Goal: Transaction & Acquisition: Purchase product/service

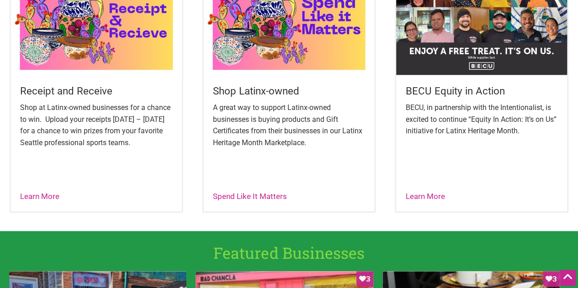
scroll to position [380, 0]
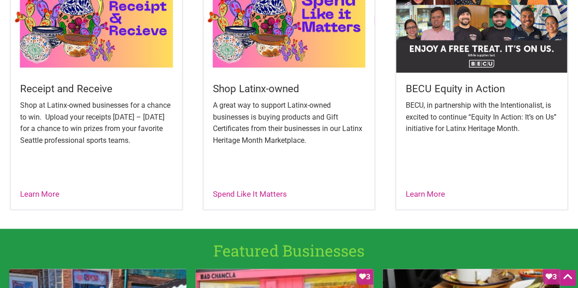
click at [254, 66] on img at bounding box center [289, 21] width 171 height 102
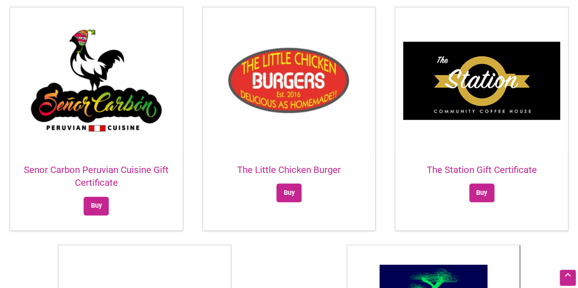
scroll to position [1875, 0]
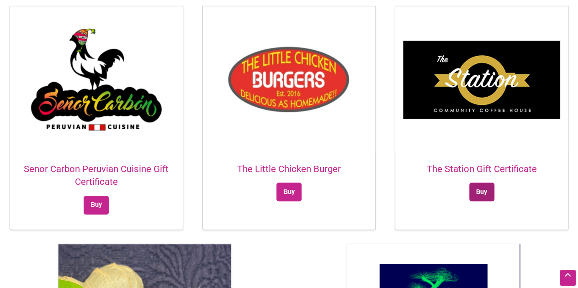
click at [487, 183] on link "Buy" at bounding box center [481, 192] width 25 height 19
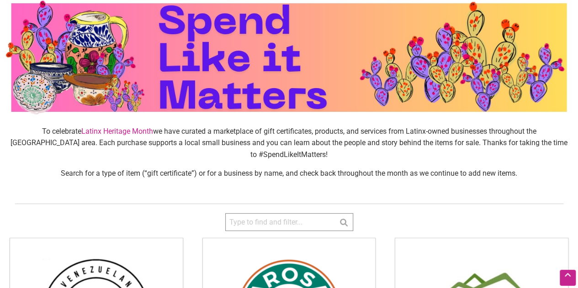
scroll to position [0, 0]
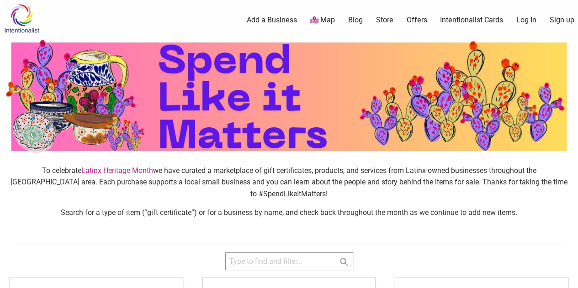
click at [319, 18] on link "Map" at bounding box center [322, 20] width 25 height 11
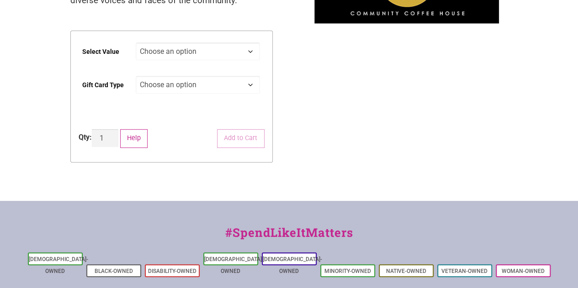
scroll to position [154, 0]
click at [248, 53] on select "Choose an option $25 $50 $100 $200 $500" at bounding box center [198, 51] width 124 height 18
click at [279, 56] on div "The Station Gift Certificate $ 0.00 The Station is both a coffee shop and vital…" at bounding box center [171, 34] width 217 height 302
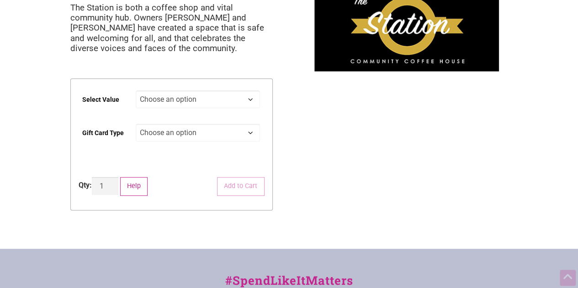
scroll to position [111, 0]
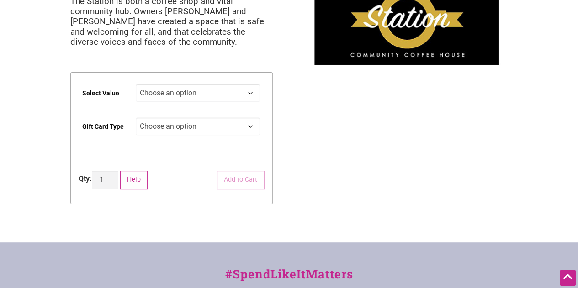
click at [229, 141] on td "Choose an option Physical Clear" at bounding box center [200, 138] width 129 height 49
click at [228, 139] on td "Choose an option Physical Clear" at bounding box center [200, 138] width 129 height 49
click at [223, 127] on select "Choose an option Physical" at bounding box center [198, 126] width 124 height 18
click at [215, 91] on select "Choose an option $25 $50 $100 $200 $500" at bounding box center [198, 93] width 124 height 18
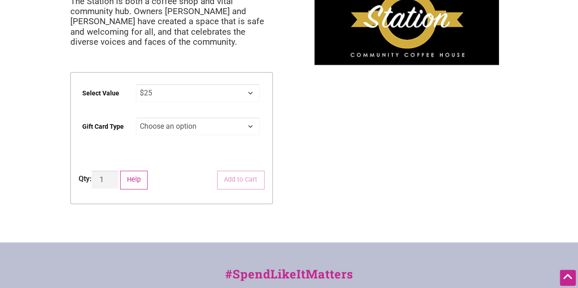
click at [136, 84] on select "Choose an option $25 $50 $100 $200 $500" at bounding box center [198, 93] width 124 height 18
select select "$25"
click at [203, 124] on select "Choose an option Physical" at bounding box center [198, 126] width 124 height 18
click at [286, 132] on div "Intentionalist Spend like it matters 0 Add a Business Map Blog Store Offers Int…" at bounding box center [289, 181] width 578 height 584
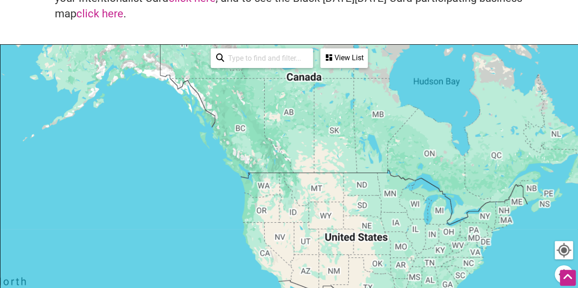
scroll to position [95, 0]
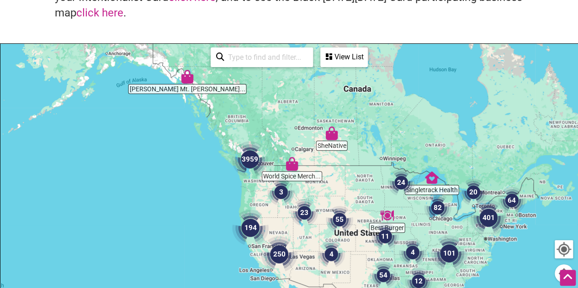
click at [252, 159] on img "3959" at bounding box center [250, 159] width 37 height 37
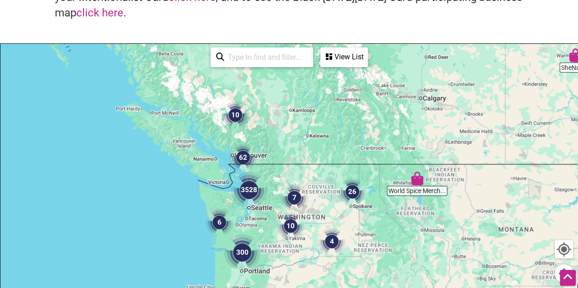
click at [250, 191] on img "3528" at bounding box center [249, 190] width 37 height 37
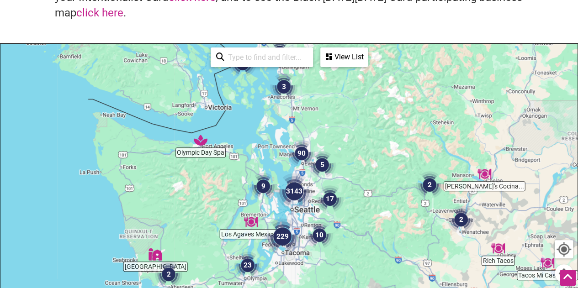
click at [270, 61] on input "search" at bounding box center [265, 57] width 83 height 18
click at [314, 58] on div "See All View List Sorry...nothing found." at bounding box center [289, 57] width 164 height 27
click at [339, 58] on div "View List" at bounding box center [344, 56] width 46 height 17
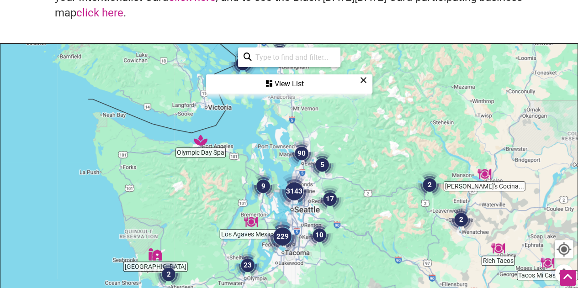
click at [274, 81] on div "View List" at bounding box center [289, 83] width 164 height 17
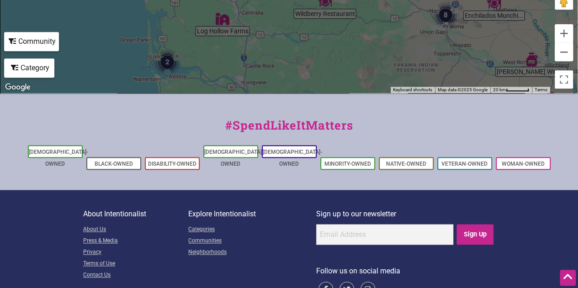
scroll to position [402, 0]
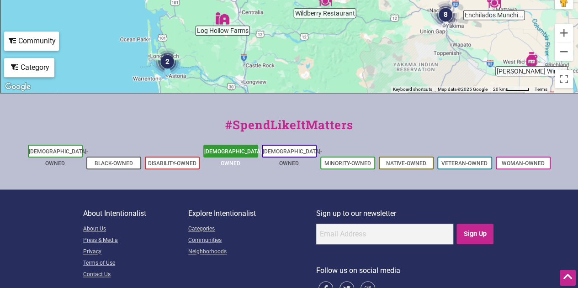
click at [245, 149] on link "[DEMOGRAPHIC_DATA]-Owned" at bounding box center [233, 157] width 59 height 18
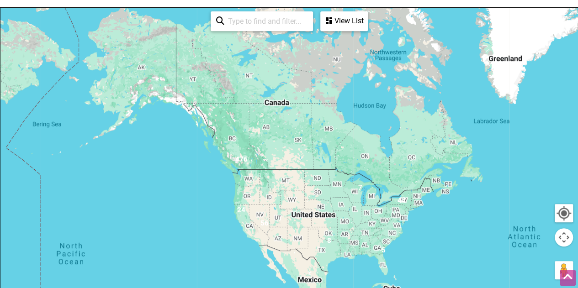
scroll to position [205, 0]
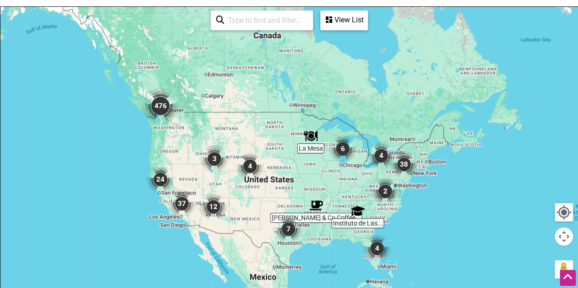
click at [162, 108] on img "476" at bounding box center [160, 106] width 37 height 37
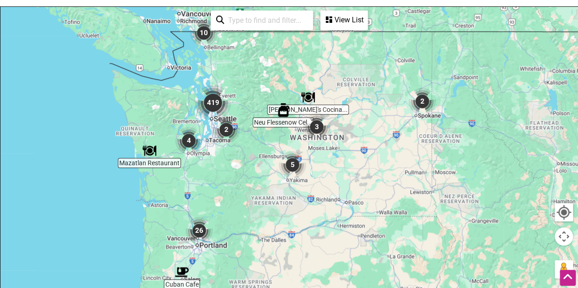
click at [212, 105] on img "419" at bounding box center [213, 103] width 37 height 37
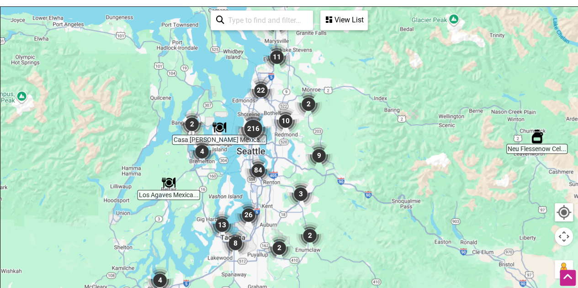
drag, startPoint x: 318, startPoint y: 187, endPoint x: 265, endPoint y: 142, distance: 69.7
click at [265, 142] on div "To navigate, press the arrow keys." at bounding box center [288, 184] width 577 height 355
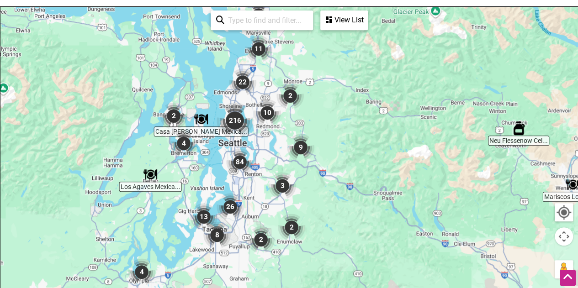
click at [238, 117] on img "216" at bounding box center [235, 120] width 37 height 37
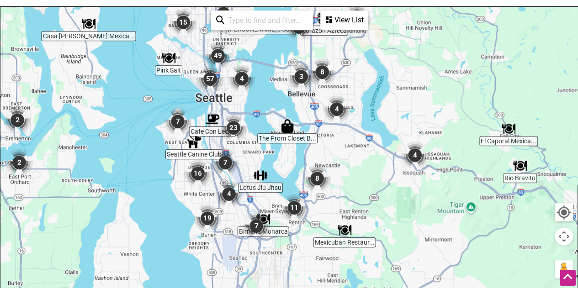
drag, startPoint x: 309, startPoint y: 237, endPoint x: 280, endPoint y: 125, distance: 116.1
click at [280, 125] on div "To navigate, press the arrow keys." at bounding box center [288, 184] width 577 height 355
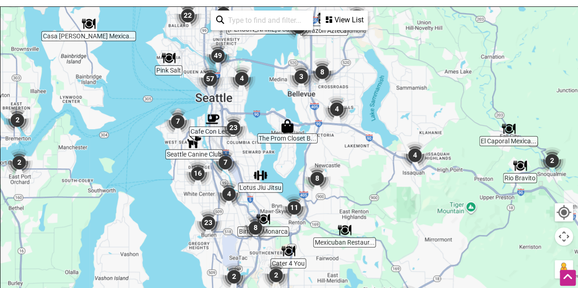
click at [234, 126] on img "23" at bounding box center [233, 127] width 27 height 27
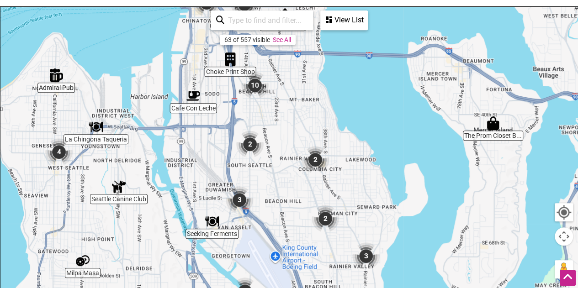
click at [315, 162] on img "2" at bounding box center [315, 159] width 27 height 27
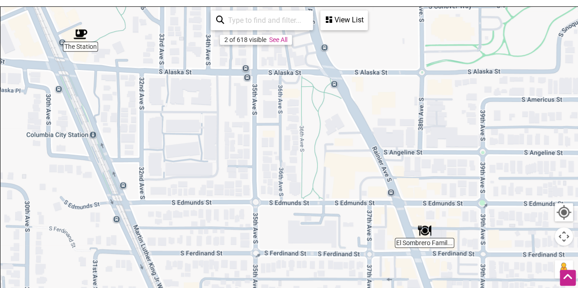
drag, startPoint x: 403, startPoint y: 189, endPoint x: 357, endPoint y: 133, distance: 72.7
click at [357, 133] on div "To navigate, press the arrow keys." at bounding box center [288, 184] width 577 height 355
click at [424, 231] on img "El Sombrero Family Mexican Restaurant" at bounding box center [425, 231] width 14 height 14
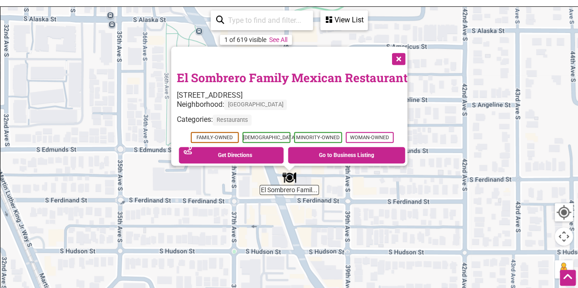
click at [400, 53] on button "Close" at bounding box center [397, 58] width 23 height 23
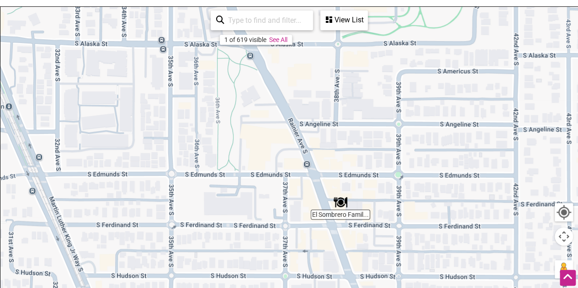
drag, startPoint x: 271, startPoint y: 128, endPoint x: 346, endPoint y: 170, distance: 85.7
click at [346, 170] on div "To navigate, press the arrow keys." at bounding box center [288, 184] width 577 height 355
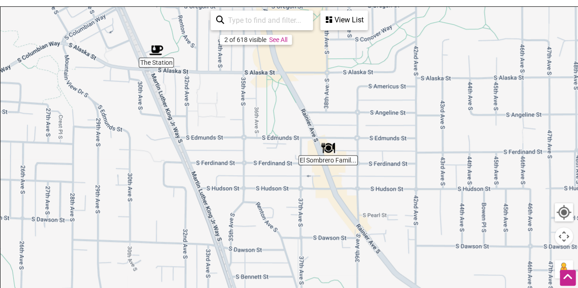
drag, startPoint x: 302, startPoint y: 180, endPoint x: 275, endPoint y: 106, distance: 78.9
click at [275, 106] on div "To navigate, press the arrow keys." at bounding box center [288, 184] width 577 height 355
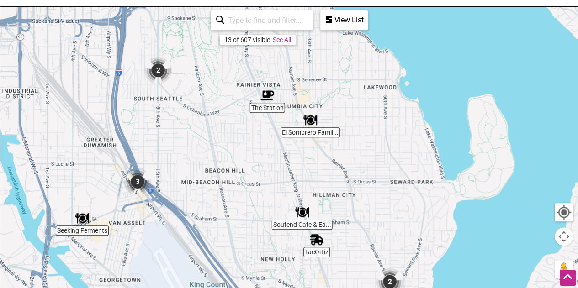
click at [301, 212] on img "Soufend Cafe & Eatery" at bounding box center [302, 213] width 14 height 14
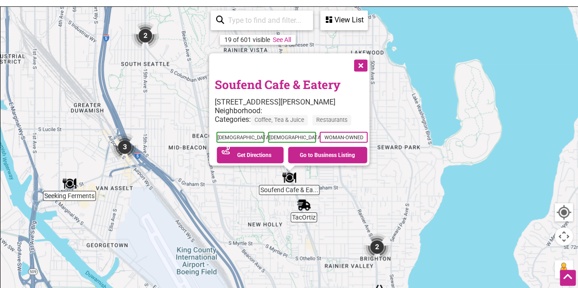
click at [371, 64] on button "Close" at bounding box center [359, 64] width 23 height 23
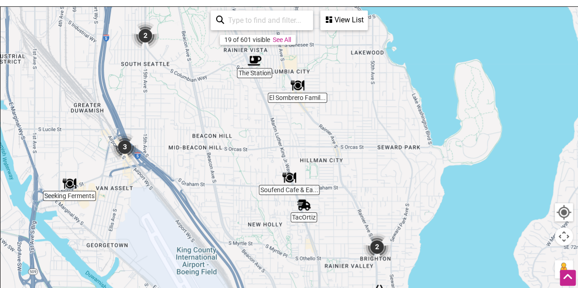
click at [149, 38] on img "2" at bounding box center [145, 35] width 27 height 27
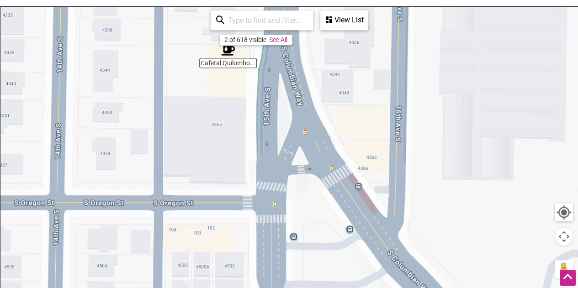
click at [225, 69] on div "To navigate, press the arrow keys." at bounding box center [288, 184] width 577 height 355
click at [231, 61] on div "To navigate, press the arrow keys." at bounding box center [288, 184] width 577 height 355
click at [225, 49] on img "Cafetal Quilombo Cafe" at bounding box center [228, 51] width 14 height 14
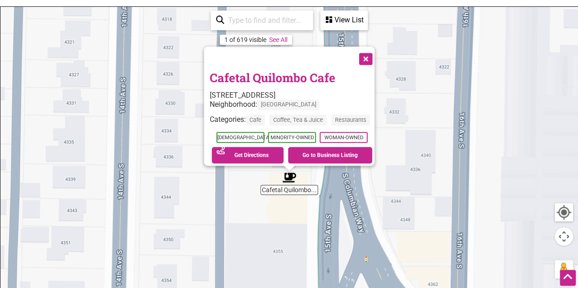
click at [235, 70] on link "Cafetal Quilombo Cafe" at bounding box center [272, 78] width 126 height 16
click at [372, 52] on button "Close" at bounding box center [364, 58] width 23 height 23
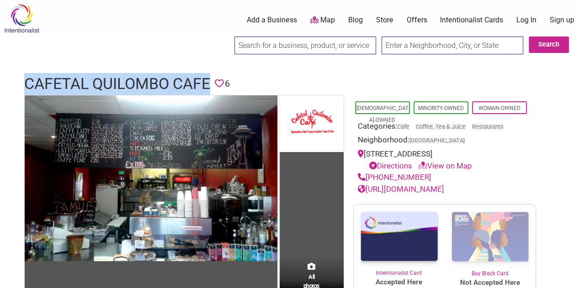
drag, startPoint x: 27, startPoint y: 83, endPoint x: 209, endPoint y: 75, distance: 182.9
click at [209, 75] on h1 "Cafetal Quilombo Cafe" at bounding box center [117, 84] width 186 height 22
copy h1 "Cafetal Quilombo Cafe"
